Goal: Task Accomplishment & Management: Manage account settings

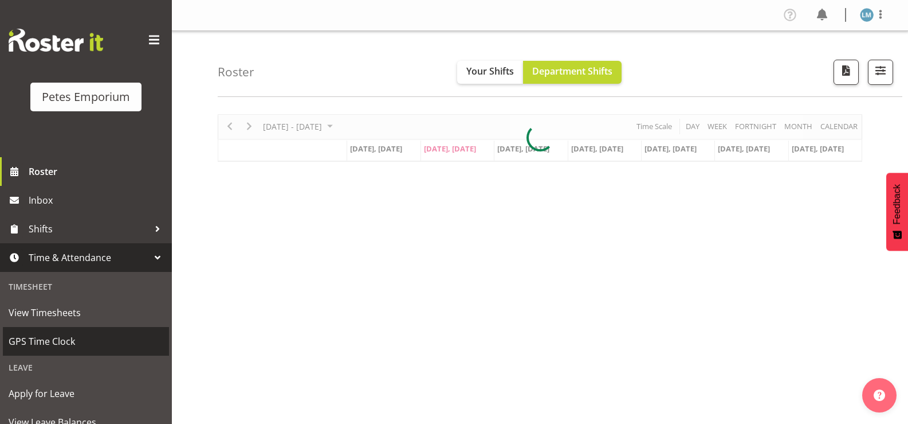
click at [91, 340] on span "GPS Time Clock" at bounding box center [86, 340] width 155 height 17
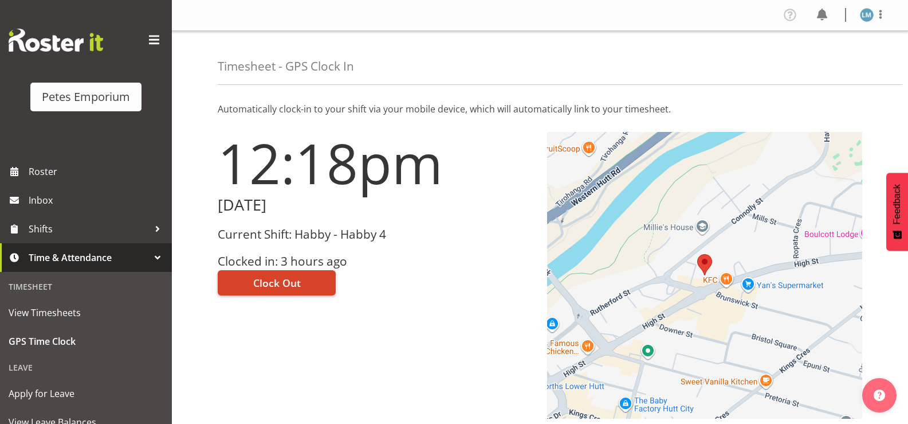
click at [289, 281] on span "Clock Out" at bounding box center [277, 282] width 48 height 15
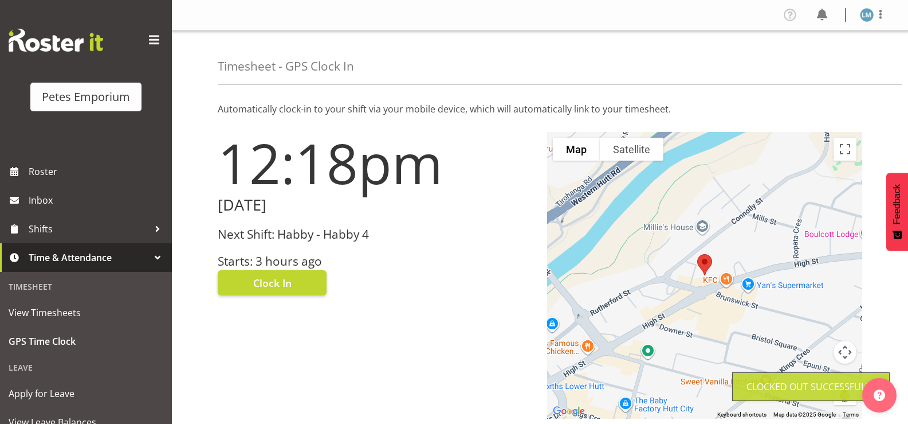
click at [868, 14] on img at bounding box center [867, 15] width 14 height 14
click at [817, 60] on link "Log Out" at bounding box center [833, 60] width 110 height 21
